Goal: Task Accomplishment & Management: Use online tool/utility

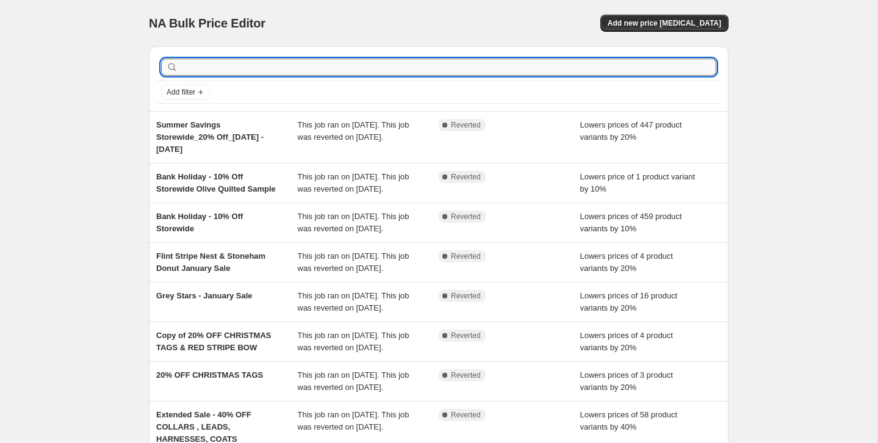
click at [240, 70] on input "text" at bounding box center [449, 67] width 536 height 17
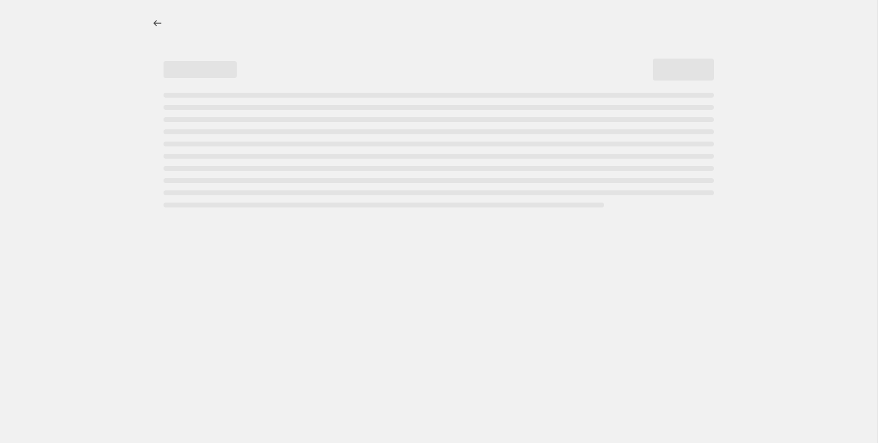
select select "percentage"
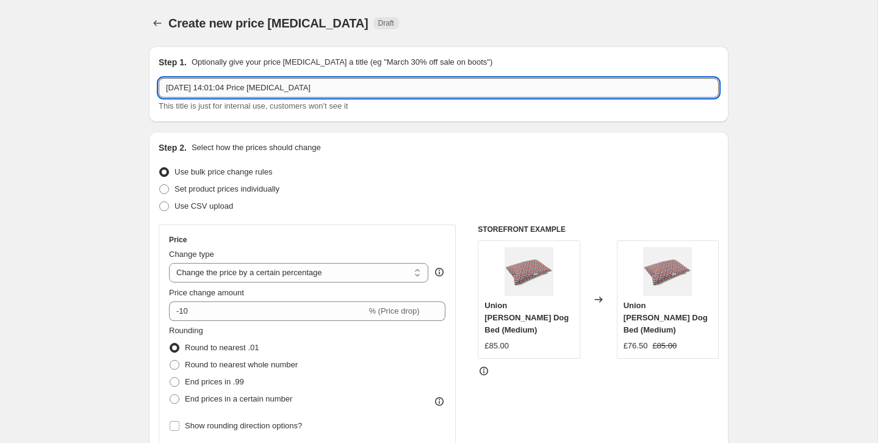
click at [189, 87] on input "[DATE] 14:01:04 Price [MEDICAL_DATA]" at bounding box center [439, 88] width 560 height 20
drag, startPoint x: 200, startPoint y: 88, endPoint x: 259, endPoint y: 93, distance: 59.4
click at [200, 88] on input "10% Off Last Chance" at bounding box center [439, 88] width 560 height 20
click at [257, 87] on input "10% Off Last Chance" at bounding box center [439, 88] width 560 height 20
click at [217, 88] on input "10% Off Last Chance Collection + Friends" at bounding box center [439, 88] width 560 height 20
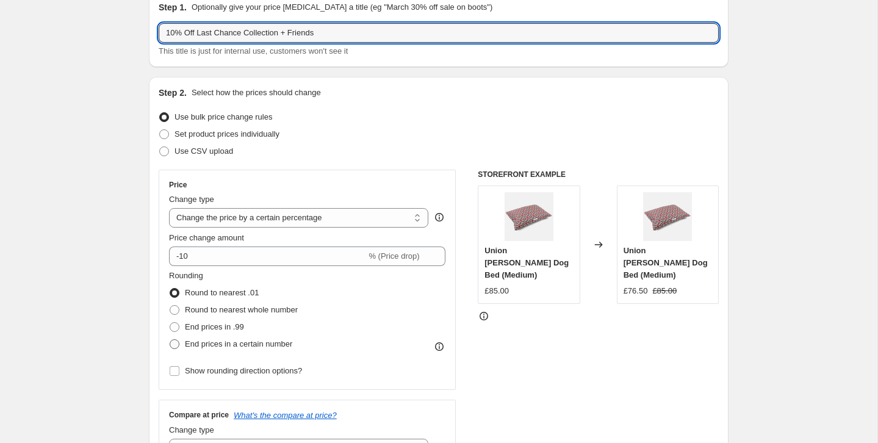
scroll to position [54, 0]
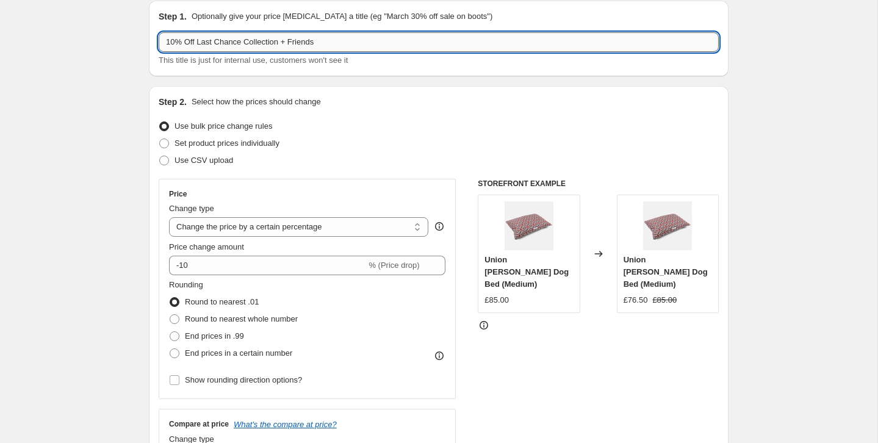
click at [172, 33] on input "10% Off Last Chance Collection + Friends" at bounding box center [439, 42] width 560 height 20
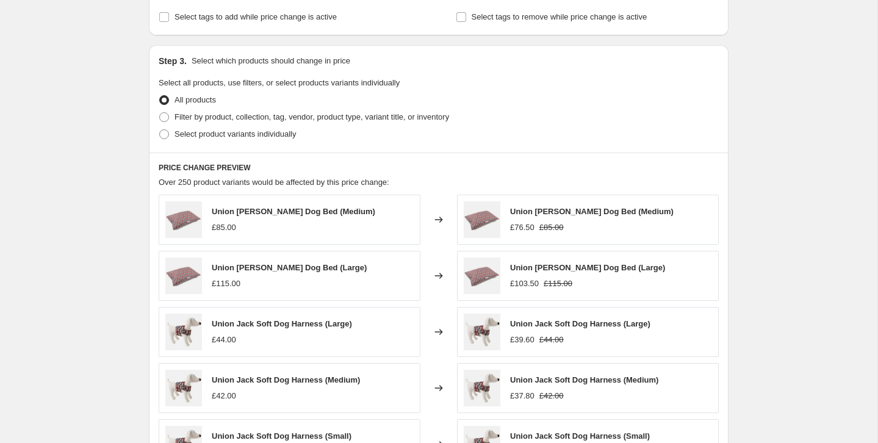
scroll to position [525, 0]
type input "10% Off Last Chance Collection + Friends"
click at [162, 117] on span at bounding box center [164, 117] width 10 height 10
click at [160, 112] on input "Filter by product, collection, tag, vendor, product type, variant title, or inv…" at bounding box center [159, 112] width 1 height 1
radio input "true"
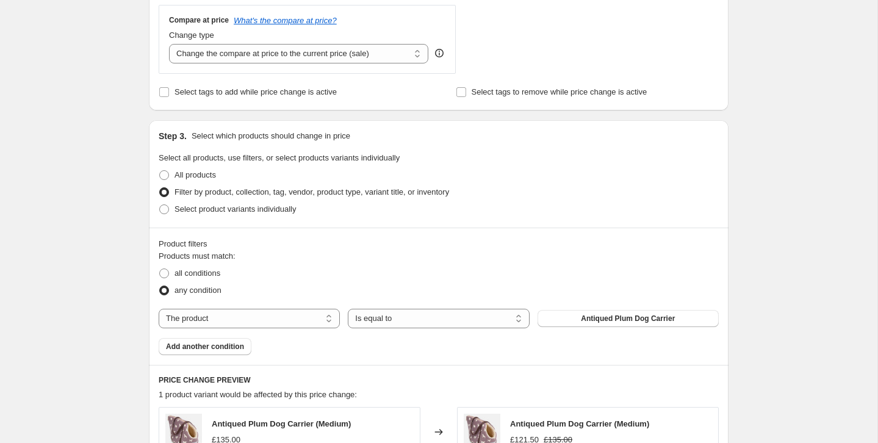
scroll to position [457, 0]
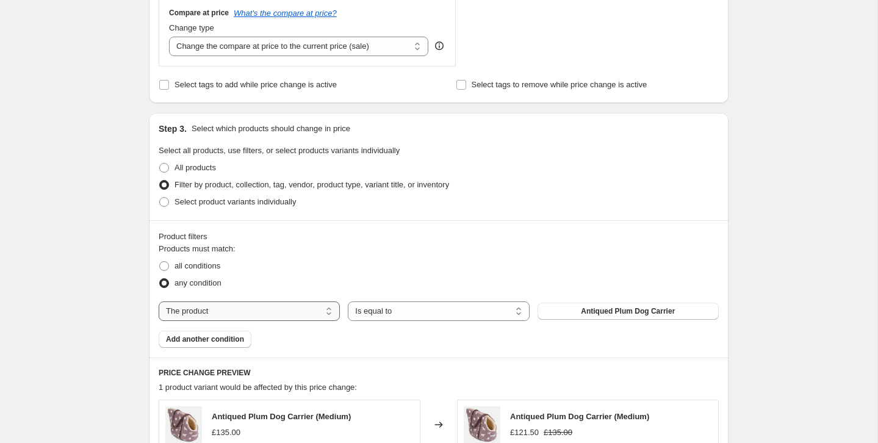
click at [261, 308] on select "The product The product's collection The product's tag The product's vendor The…" at bounding box center [249, 311] width 181 height 20
select select "collection"
click at [607, 312] on span "All Products New" at bounding box center [628, 311] width 60 height 10
click at [187, 336] on span "Add another condition" at bounding box center [205, 339] width 78 height 10
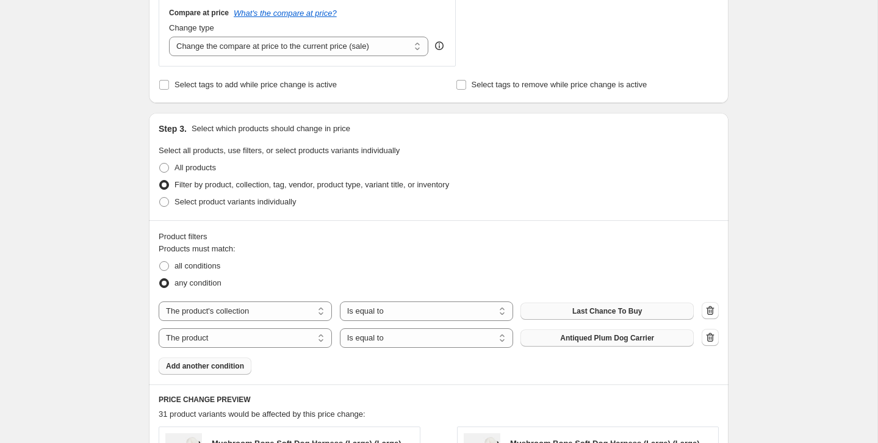
click at [641, 340] on span "Antiqued Plum Dog Carrier" at bounding box center [607, 338] width 94 height 10
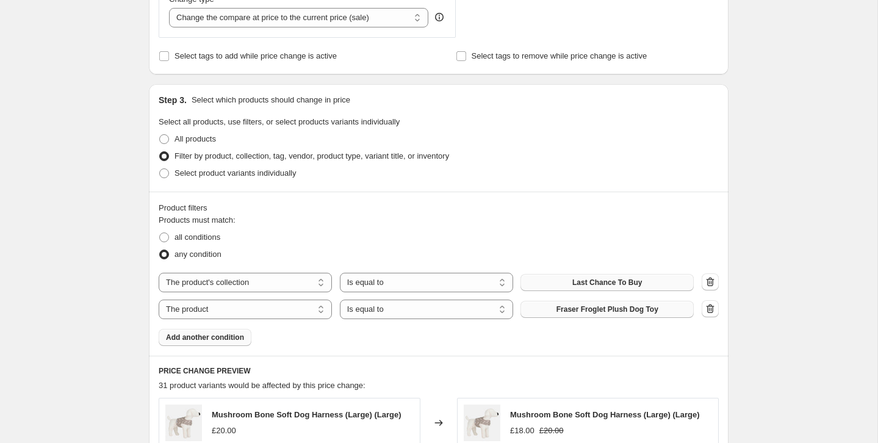
scroll to position [477, 0]
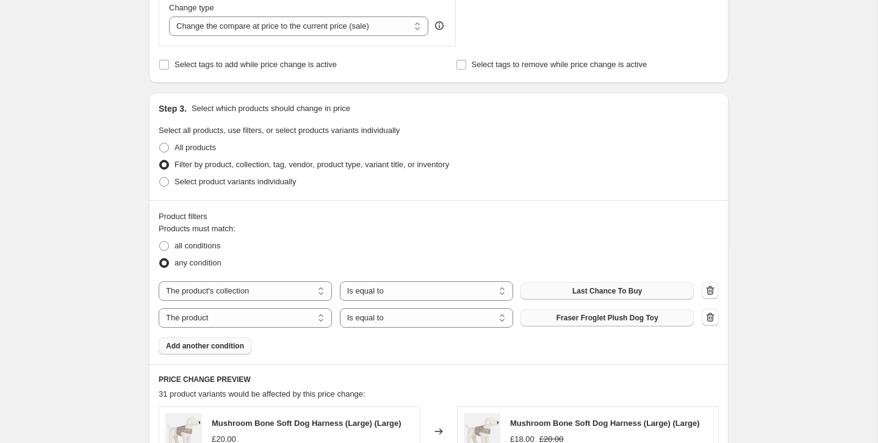
click at [220, 346] on span "Add another condition" at bounding box center [205, 346] width 78 height 10
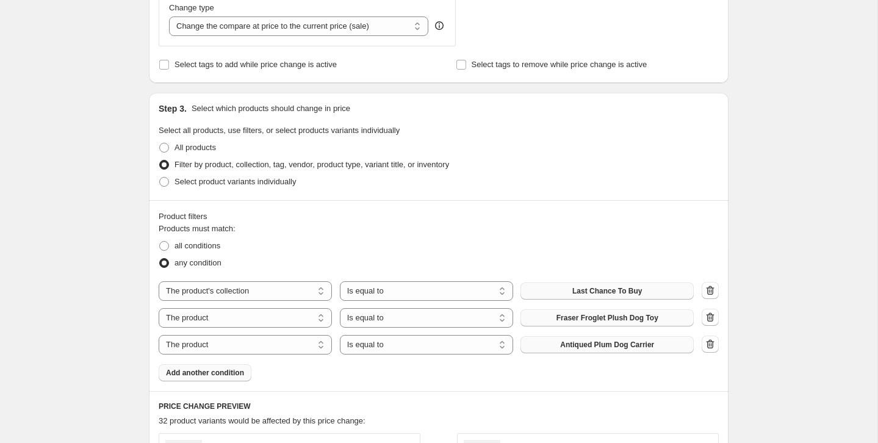
click at [583, 345] on span "Antiqued Plum Dog Carrier" at bounding box center [607, 345] width 94 height 10
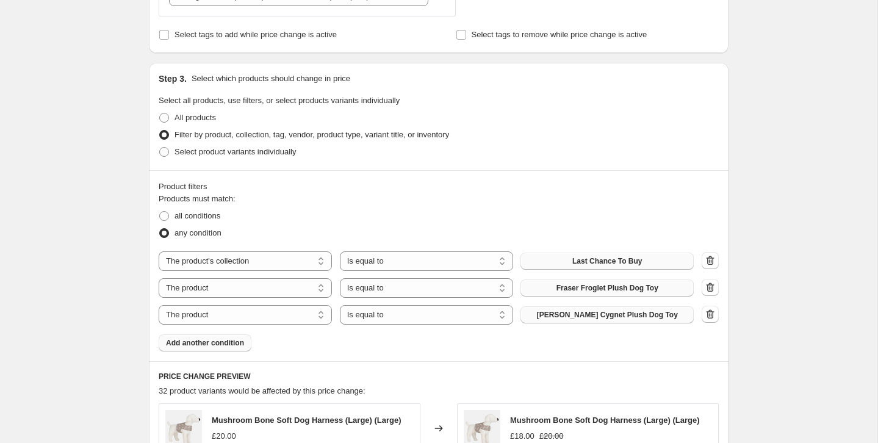
scroll to position [541, 0]
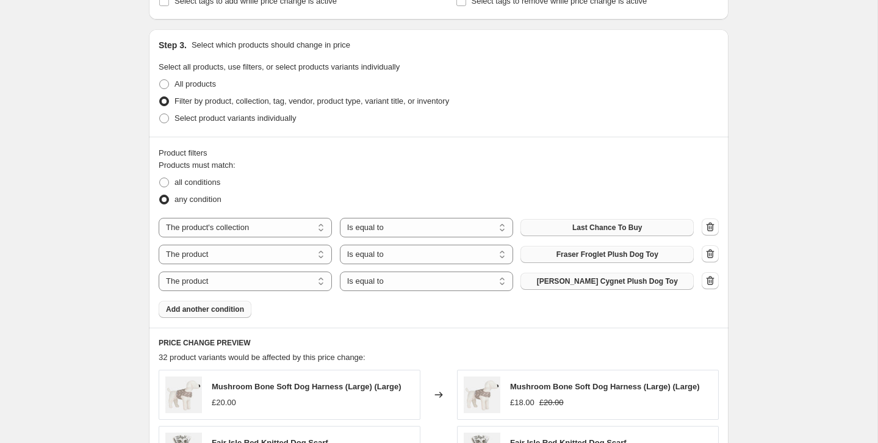
click at [214, 308] on span "Add another condition" at bounding box center [205, 309] width 78 height 10
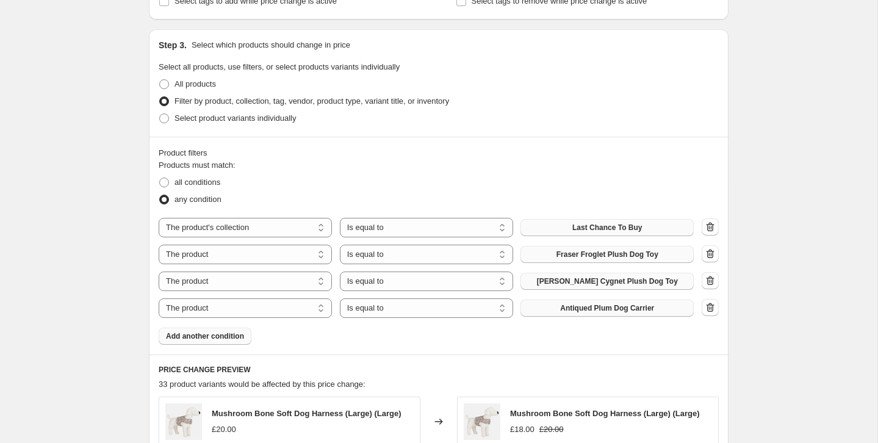
click at [614, 308] on span "Antiqued Plum Dog Carrier" at bounding box center [607, 308] width 94 height 10
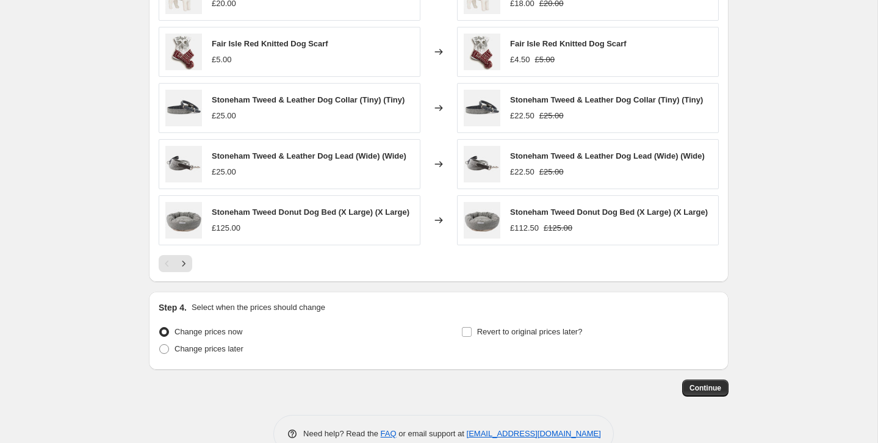
scroll to position [1002, 0]
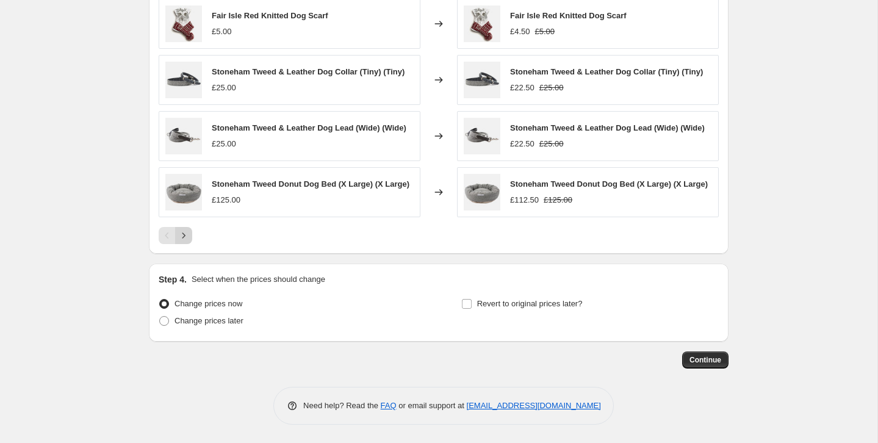
click at [182, 234] on icon "Next" at bounding box center [184, 235] width 12 height 12
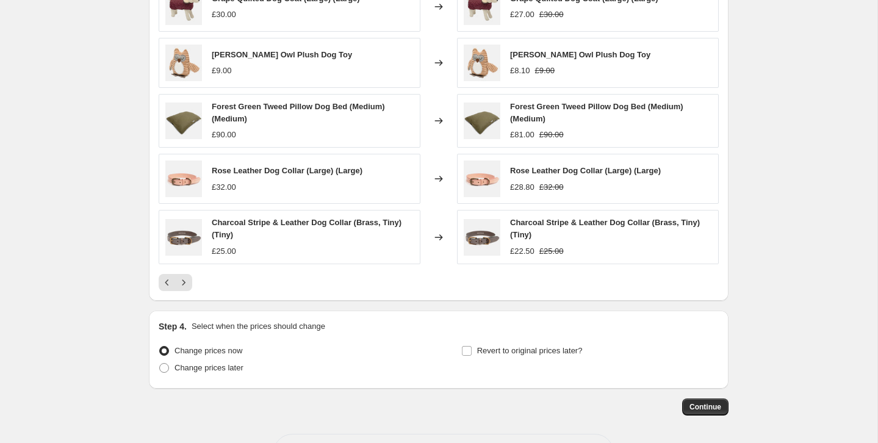
scroll to position [962, 0]
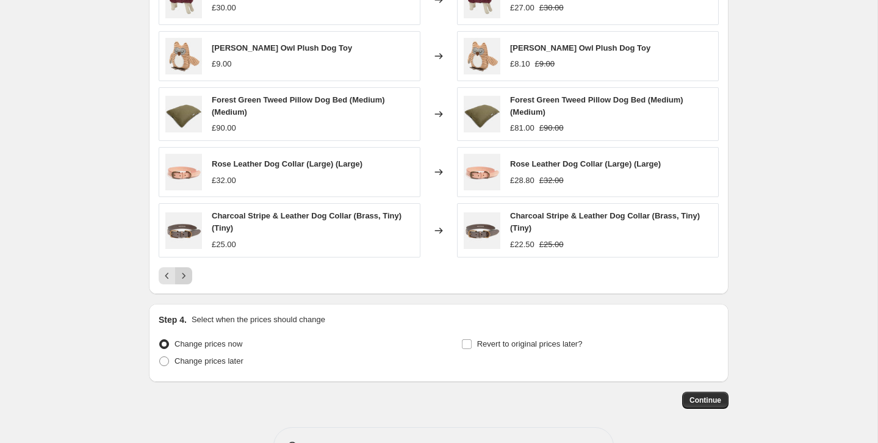
click at [184, 273] on icon "Next" at bounding box center [184, 276] width 12 height 12
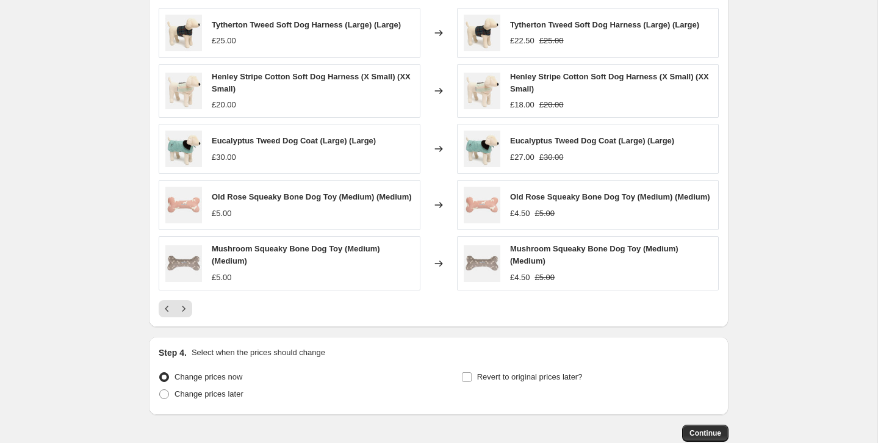
scroll to position [906, 0]
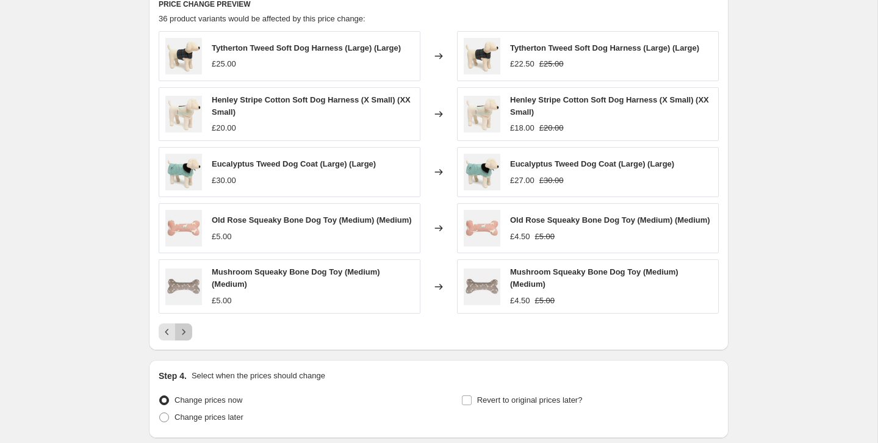
click at [186, 336] on icon "Next" at bounding box center [184, 332] width 12 height 12
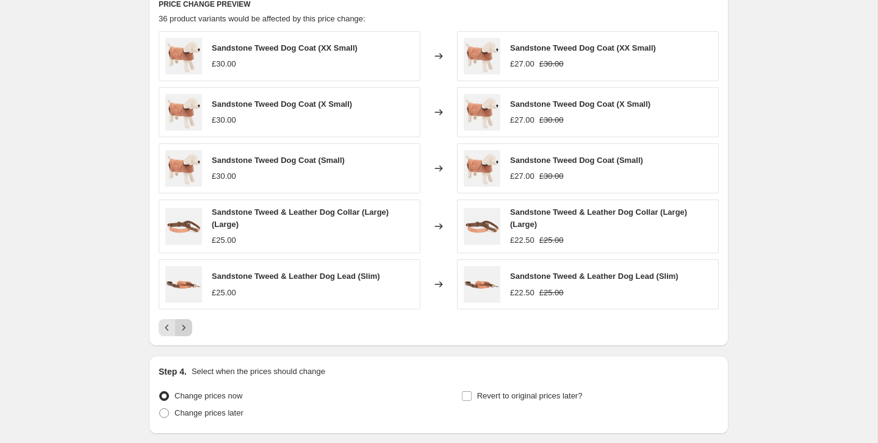
click at [191, 329] on button "Next" at bounding box center [183, 327] width 17 height 17
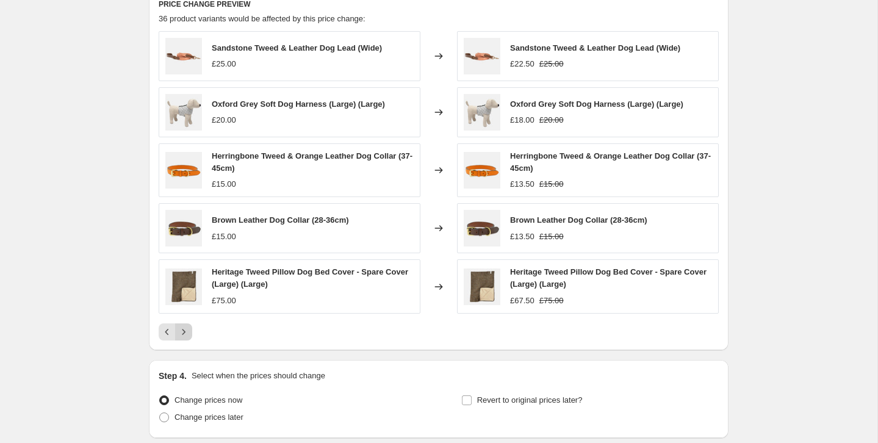
click at [183, 329] on icon "Next" at bounding box center [184, 332] width 12 height 12
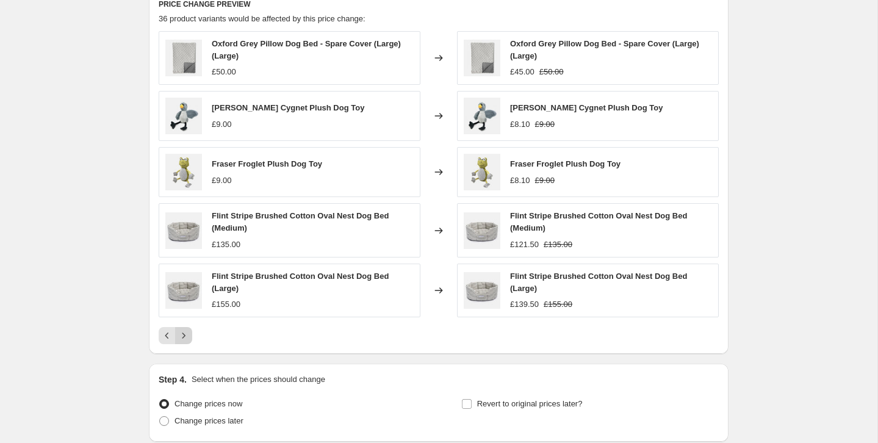
click at [183, 334] on icon "Next" at bounding box center [184, 335] width 12 height 12
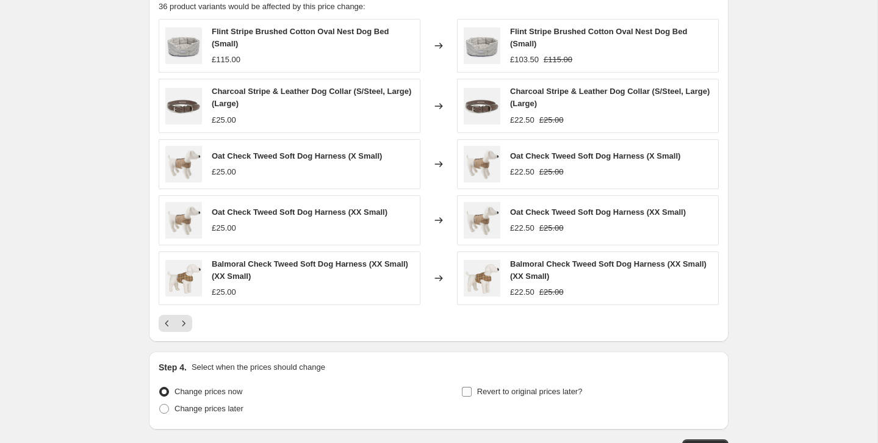
scroll to position [988, 0]
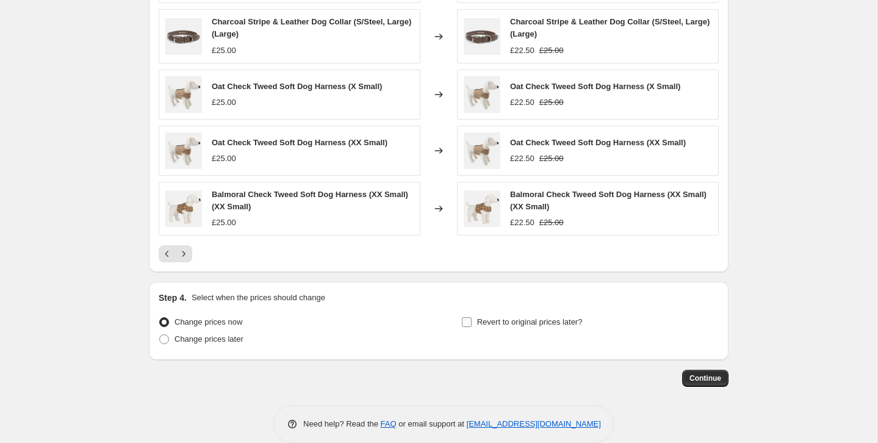
drag, startPoint x: 467, startPoint y: 322, endPoint x: 491, endPoint y: 324, distance: 23.3
click at [469, 322] on input "Revert to original prices later?" at bounding box center [467, 322] width 10 height 10
checkbox input "true"
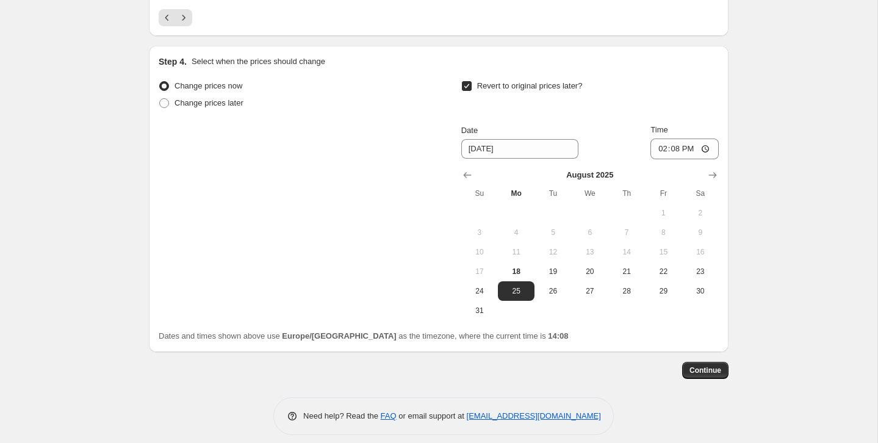
scroll to position [1234, 0]
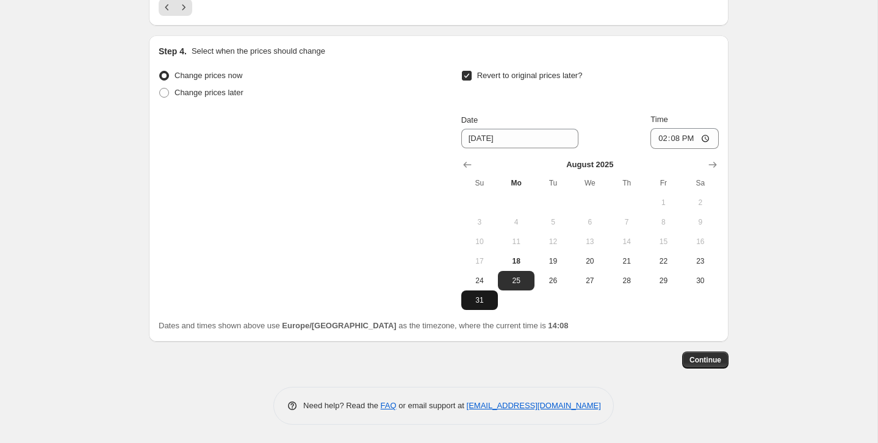
click at [471, 301] on span "31" at bounding box center [479, 300] width 27 height 10
type input "[DATE]"
click at [678, 139] on input "14:08" at bounding box center [684, 138] width 68 height 21
type input "23:59"
click at [693, 358] on span "Continue" at bounding box center [705, 360] width 32 height 10
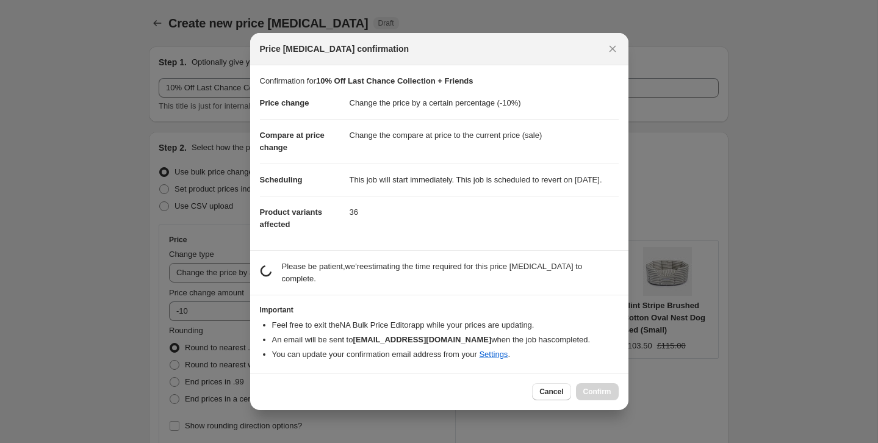
scroll to position [0, 0]
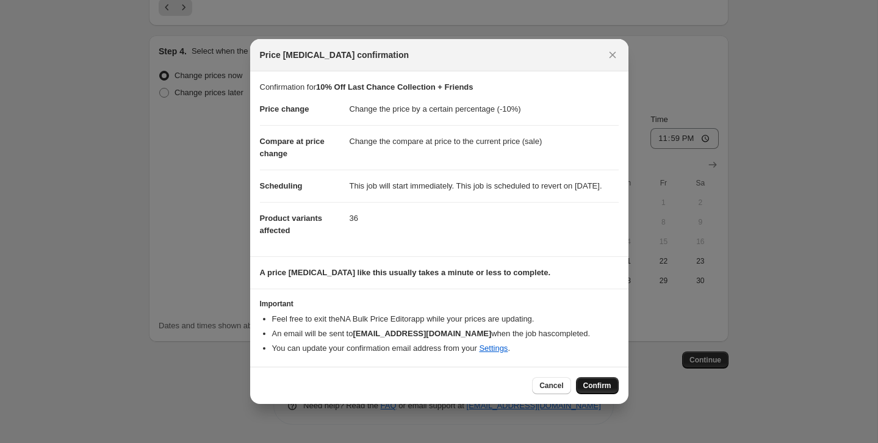
click at [588, 389] on span "Confirm" at bounding box center [597, 386] width 28 height 10
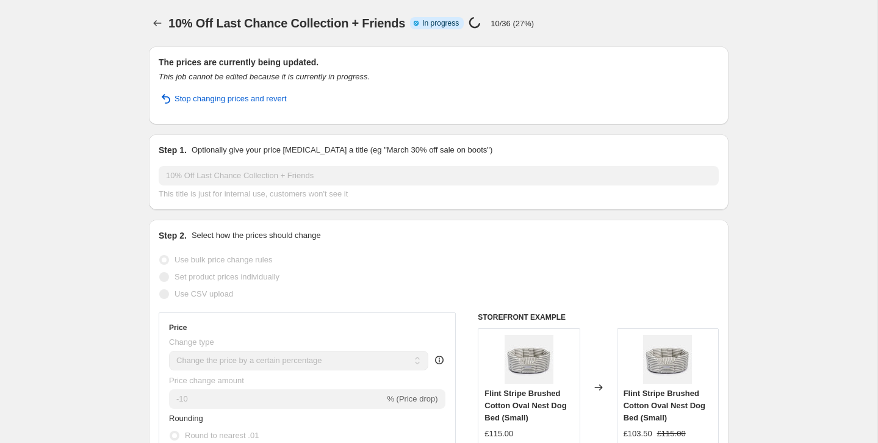
select select "percentage"
select select "collection"
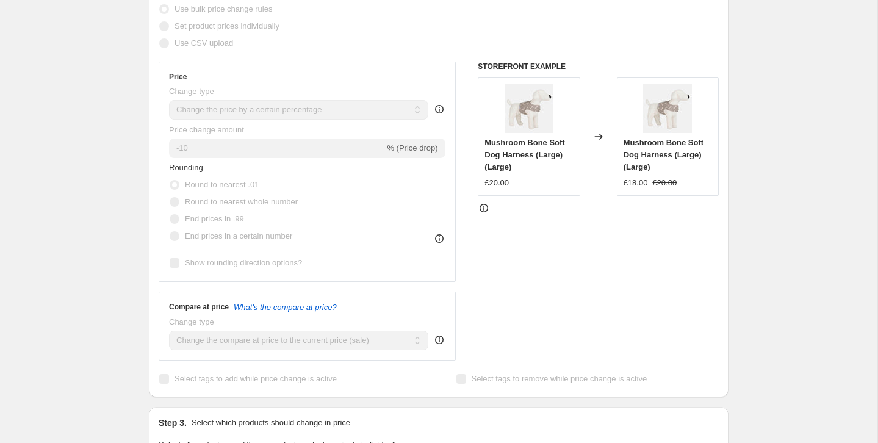
scroll to position [267, 0]
